Goal: Connect with others: Connect with others

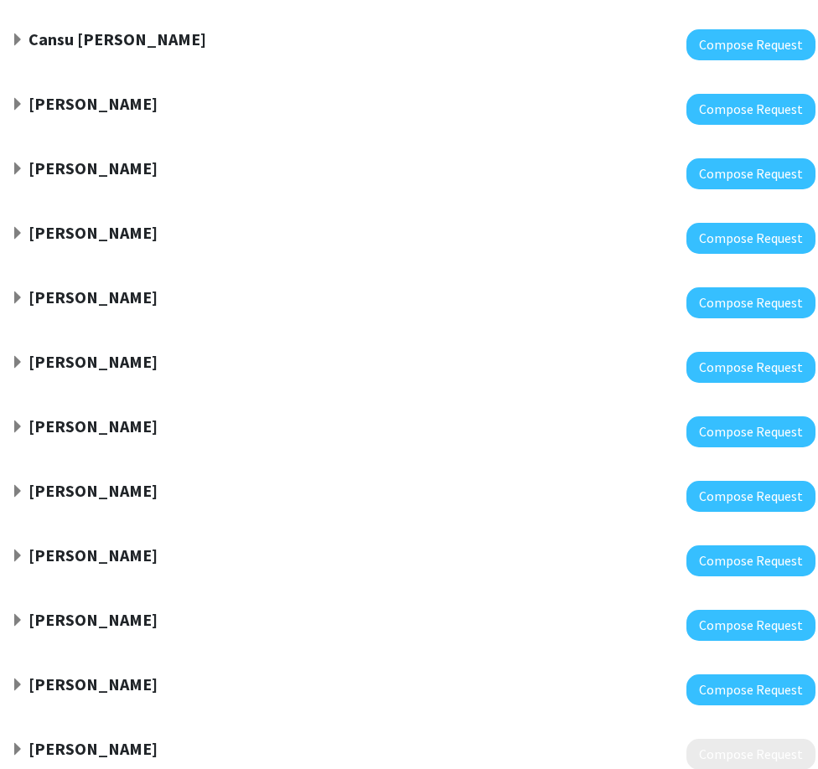
scroll to position [0, 102]
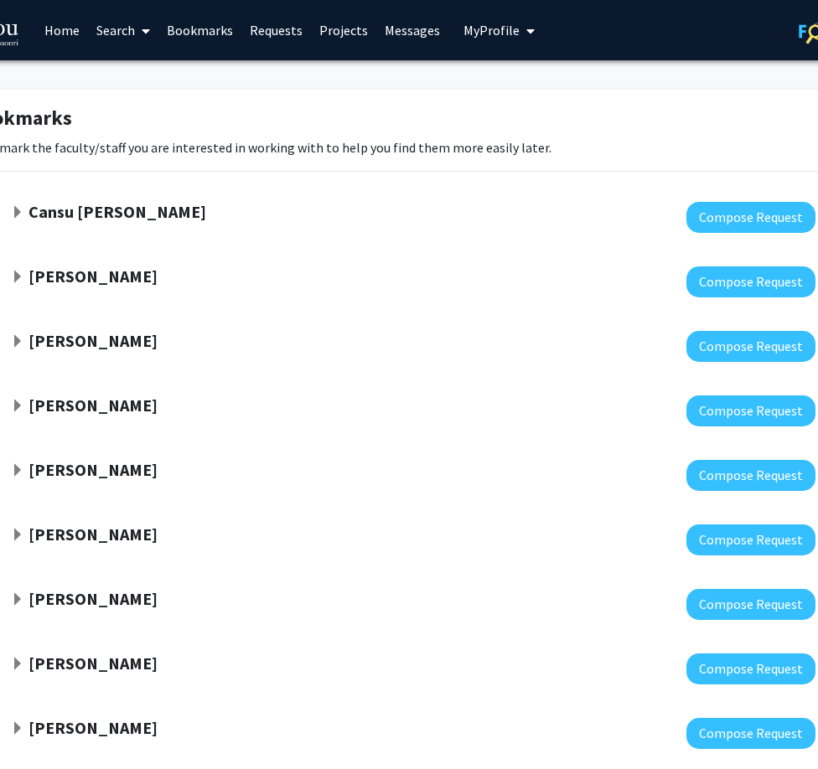
click at [13, 335] on span "Expand Bill Folk Bookmark" at bounding box center [17, 341] width 13 height 13
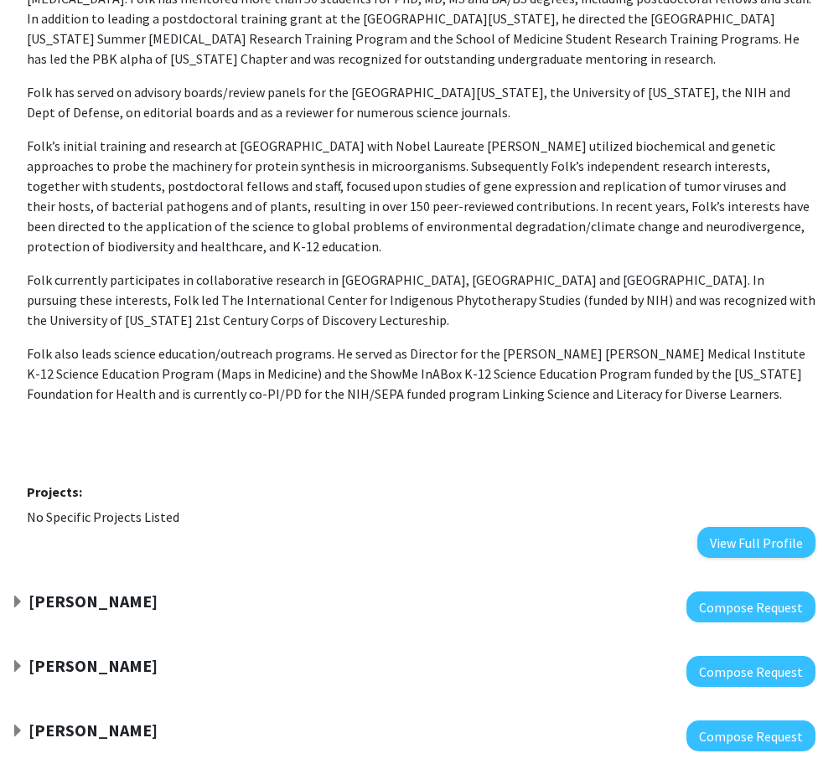
scroll to position [498, 102]
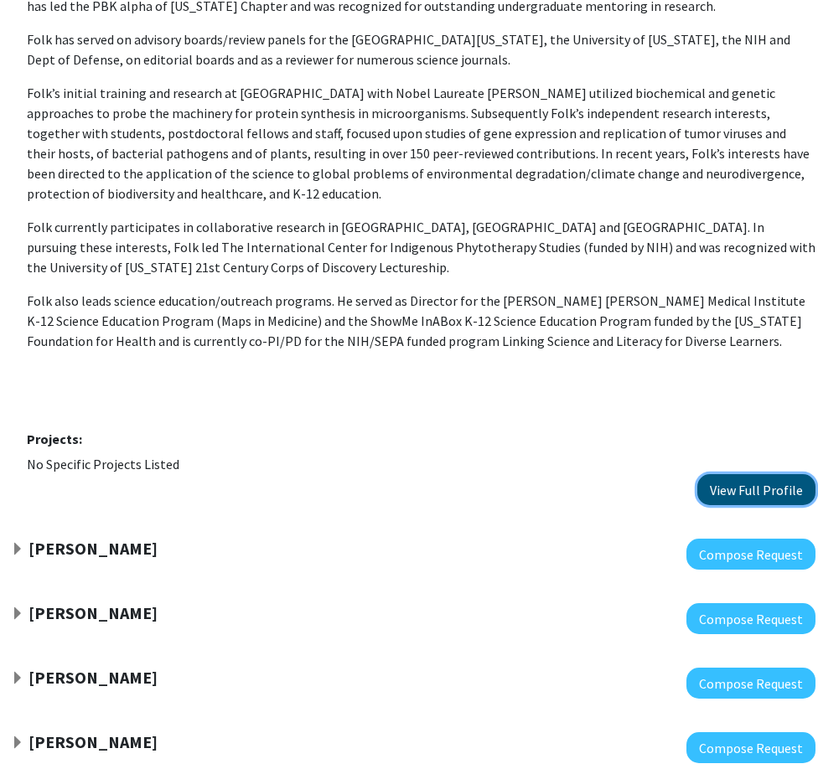
click at [781, 484] on button "View Full Profile" at bounding box center [756, 489] width 118 height 31
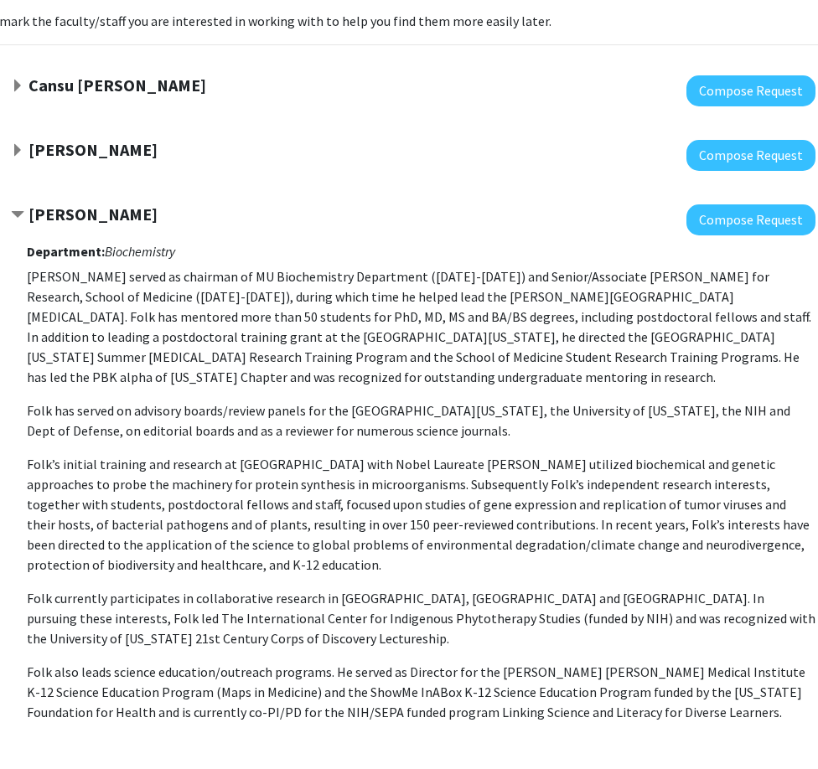
scroll to position [0, 102]
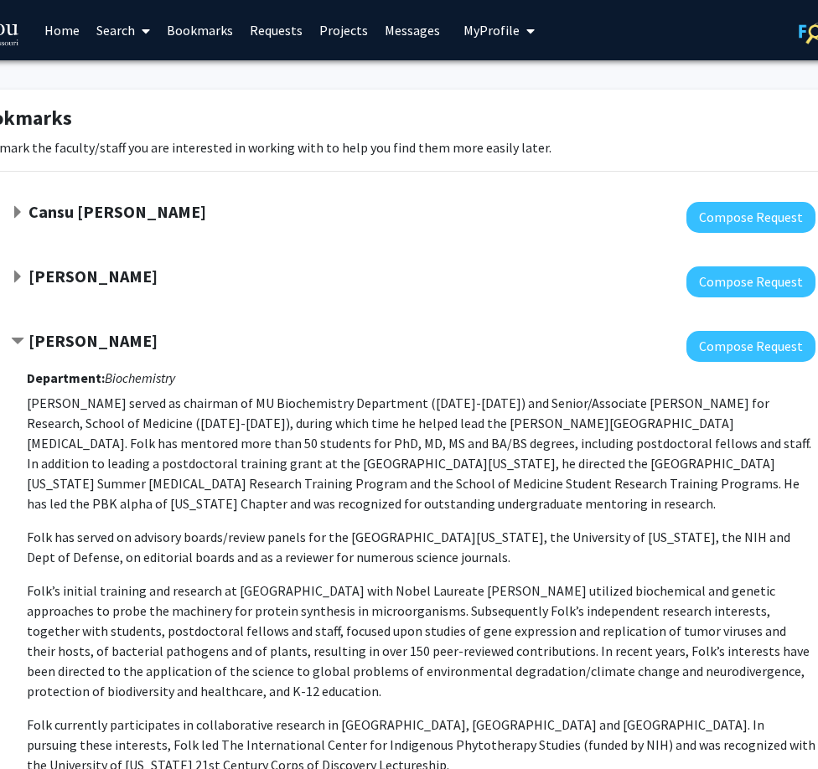
click at [17, 343] on span "Contract Bill Folk Bookmark" at bounding box center [17, 341] width 13 height 13
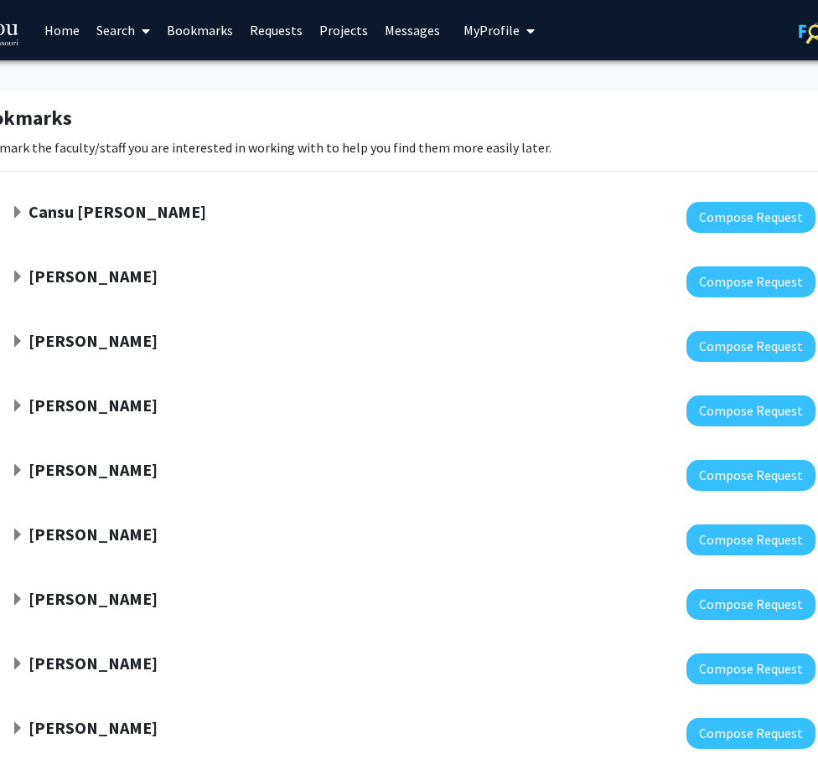
click at [60, 347] on strong "Bill Folk" at bounding box center [92, 340] width 129 height 21
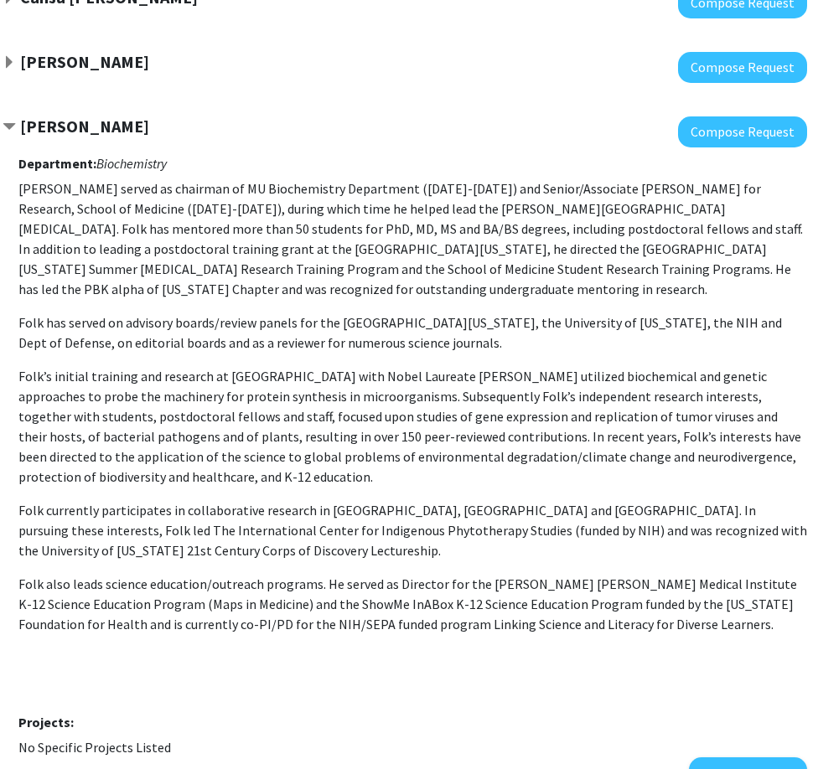
scroll to position [210, 111]
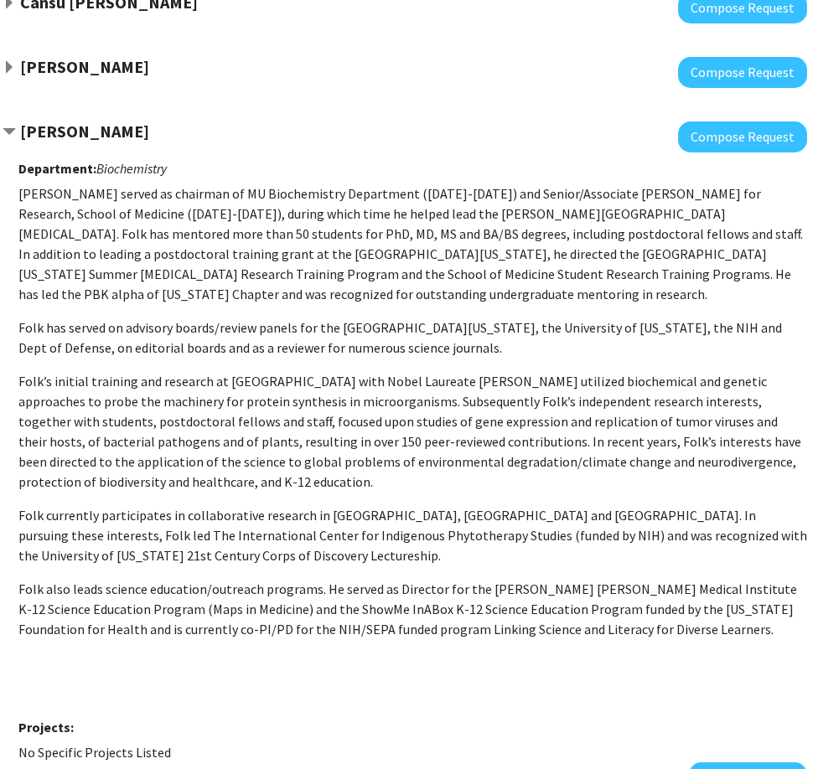
click at [10, 136] on span "Contract Bill Folk Bookmark" at bounding box center [9, 132] width 13 height 13
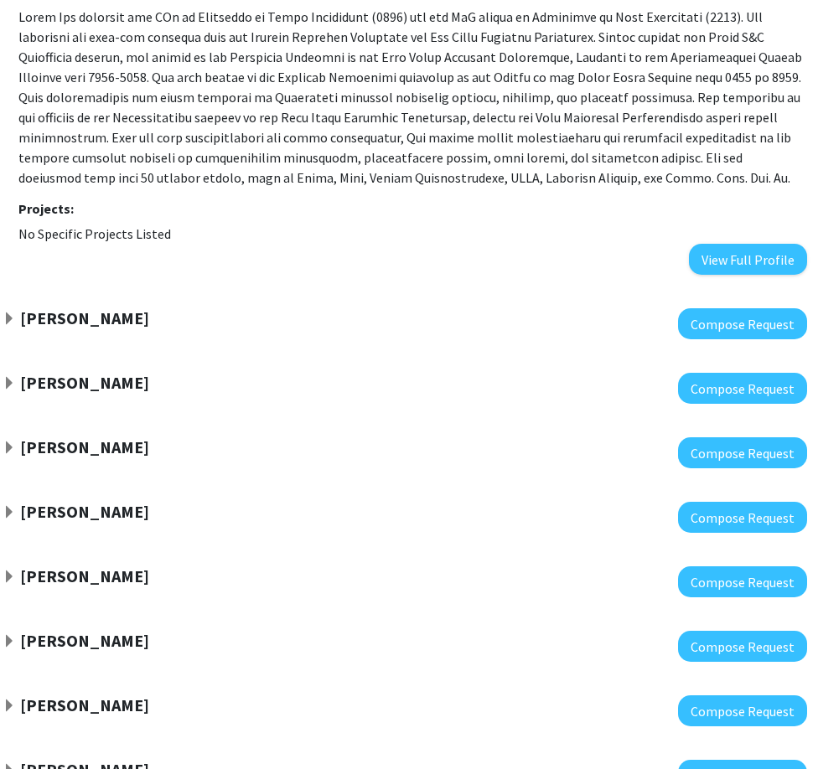
scroll to position [1029, 111]
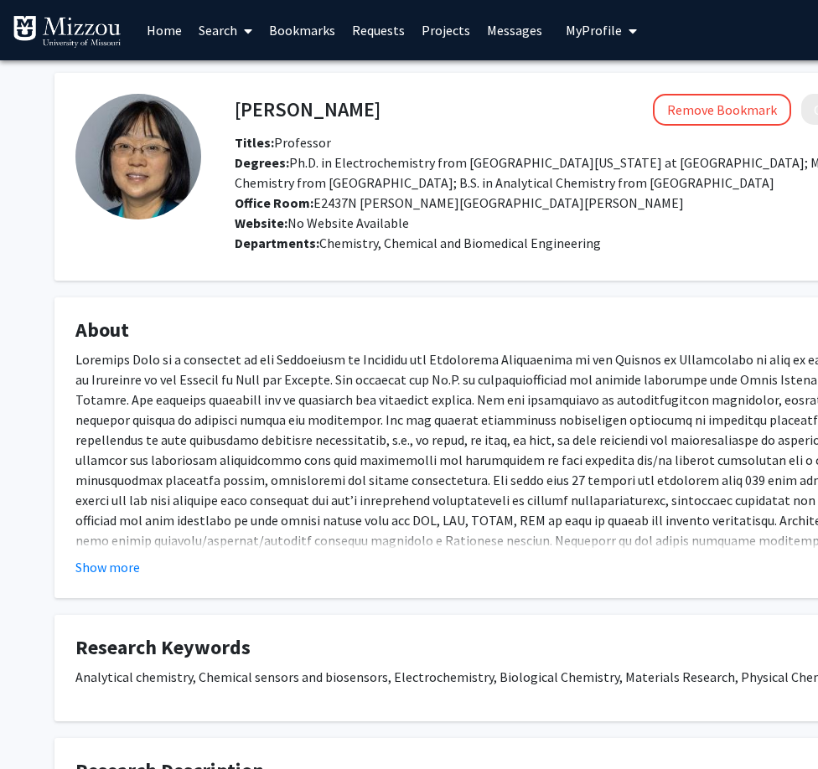
scroll to position [638, 70]
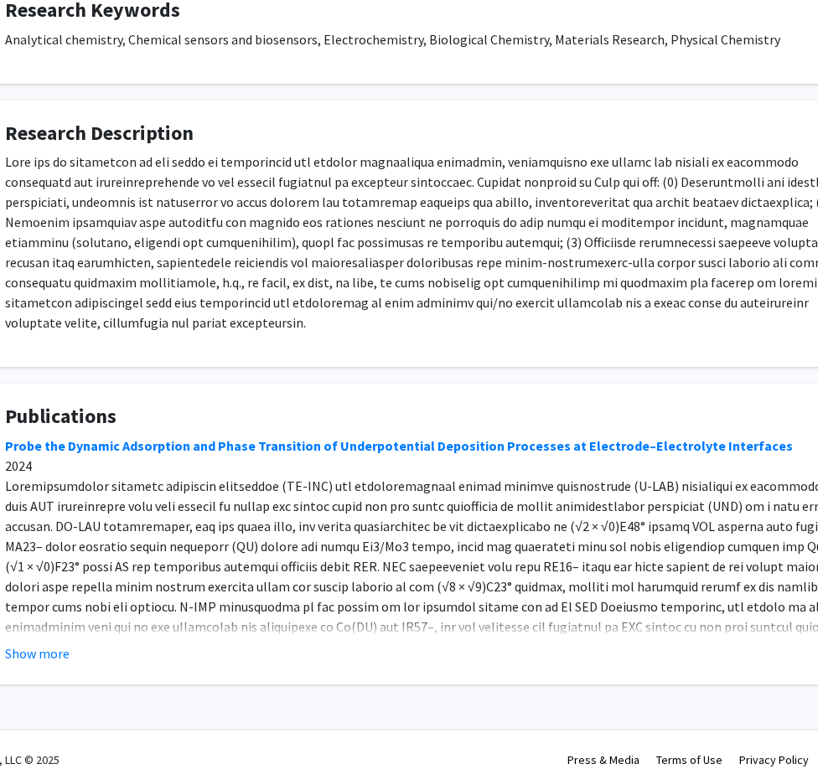
click at [292, 194] on p at bounding box center [432, 242] width 855 height 181
click at [370, 173] on p at bounding box center [432, 242] width 855 height 181
click at [494, 358] on div "[PERSON_NAME] Remove Bookmark Compose Request Titles: Professor Degrees: Ph.D. …" at bounding box center [433, 60] width 922 height 1250
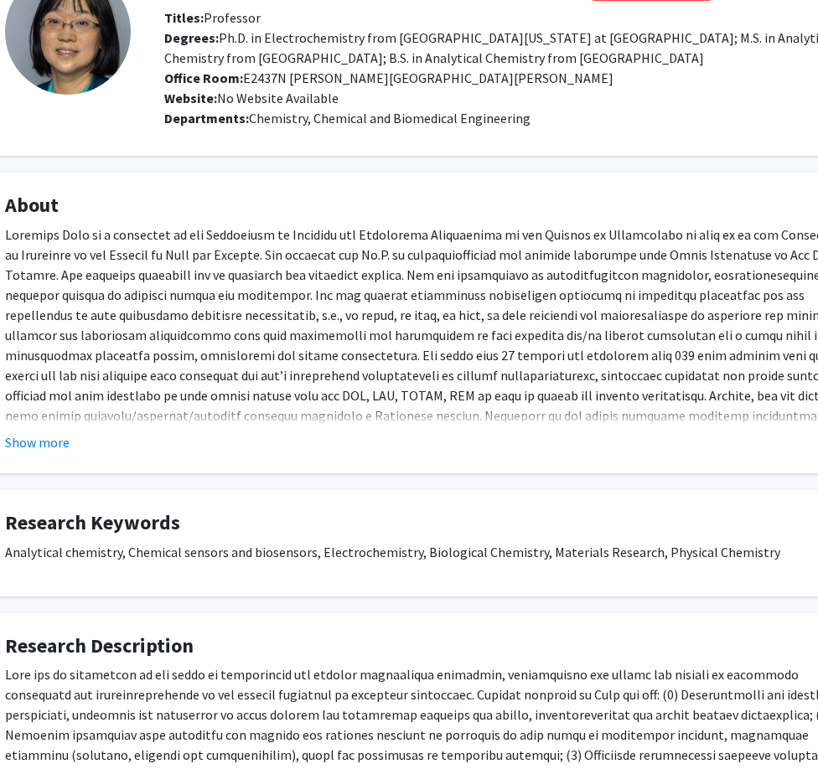
scroll to position [126, 70]
